Goal: Task Accomplishment & Management: Use online tool/utility

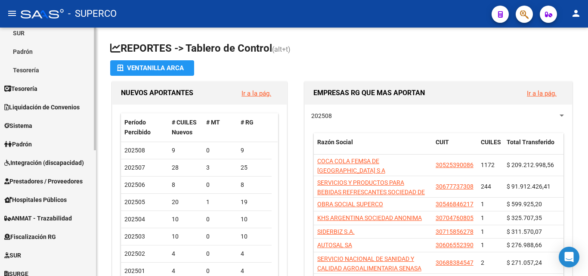
scroll to position [129, 0]
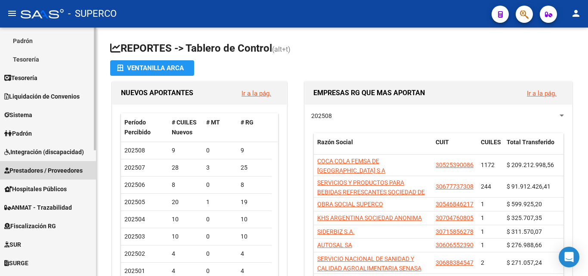
click at [39, 171] on span "Prestadores / Proveedores" at bounding box center [43, 170] width 78 height 9
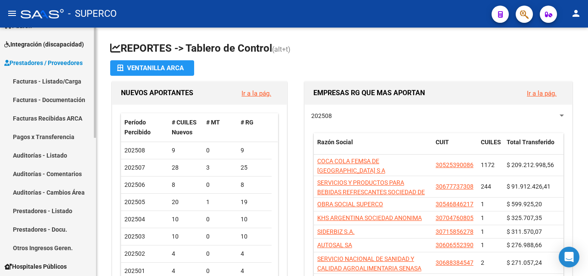
scroll to position [86, 0]
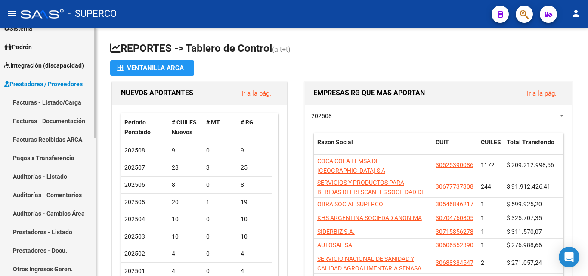
click at [47, 101] on link "Facturas - Listado/Carga" at bounding box center [48, 102] width 96 height 18
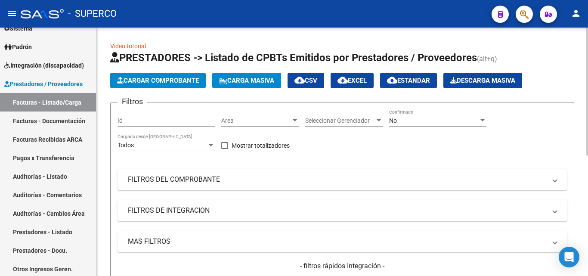
click at [395, 120] on span "No" at bounding box center [393, 120] width 8 height 7
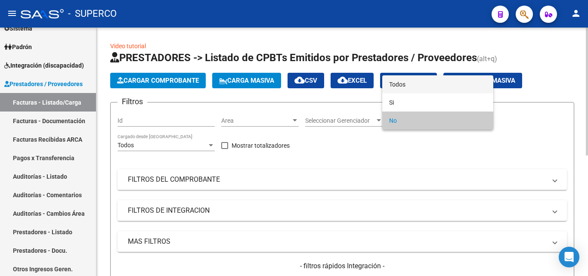
drag, startPoint x: 398, startPoint y: 86, endPoint x: 381, endPoint y: 105, distance: 25.9
click at [398, 86] on span "Todos" at bounding box center [437, 84] width 97 height 18
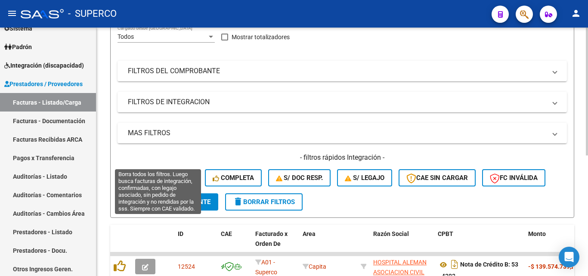
scroll to position [129, 0]
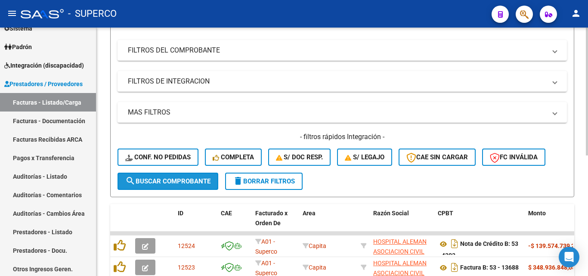
click at [167, 181] on span "search Buscar Comprobante" at bounding box center [167, 181] width 85 height 8
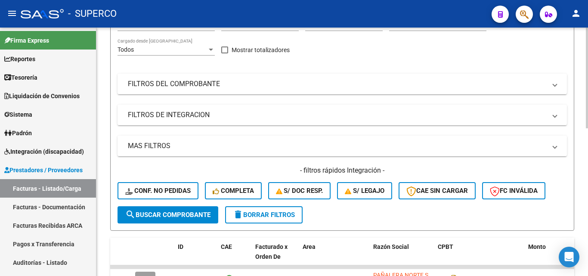
scroll to position [0, 0]
